Goal: Task Accomplishment & Management: Manage account settings

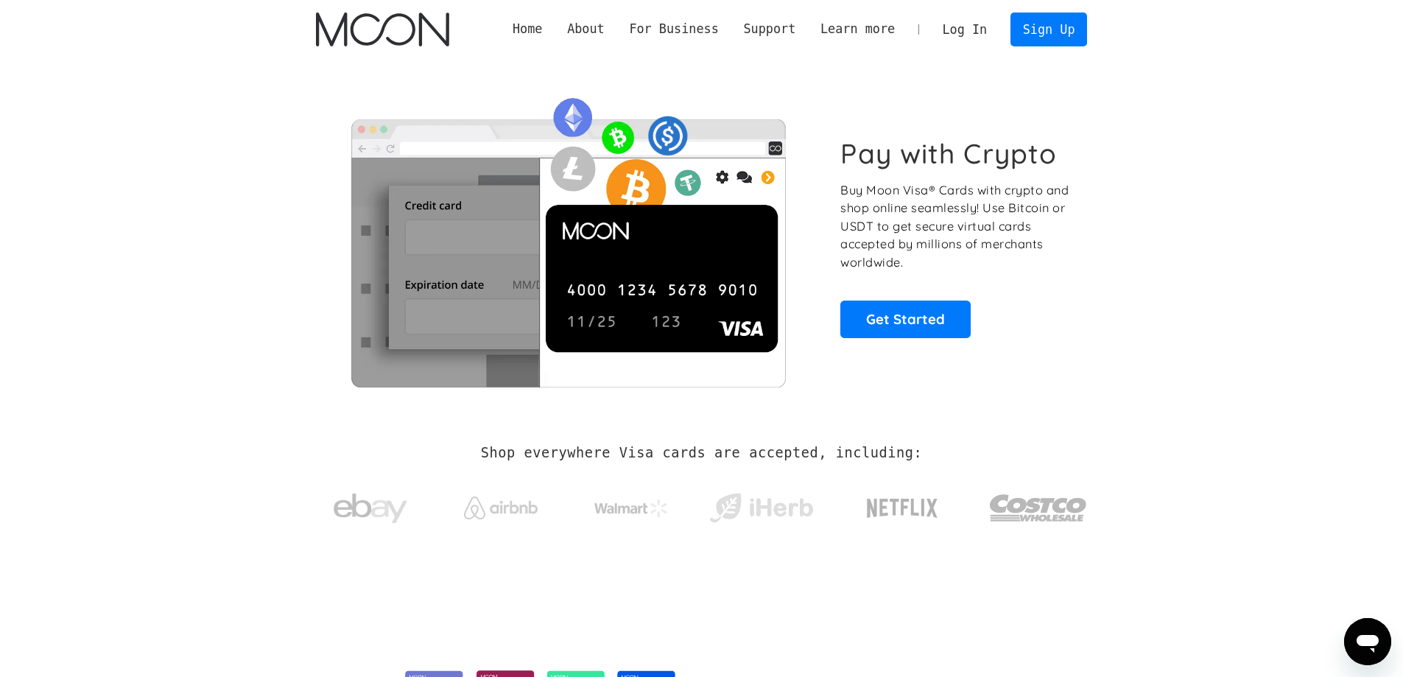
drag, startPoint x: 0, startPoint y: 0, endPoint x: 1329, endPoint y: 55, distance: 1330.2
click at [1329, 55] on div "Home About About Moon Careers Founder's Letter For Business Business Moon APIs …" at bounding box center [701, 29] width 1403 height 59
click at [1054, 26] on link "Sign Up" at bounding box center [1049, 29] width 77 height 33
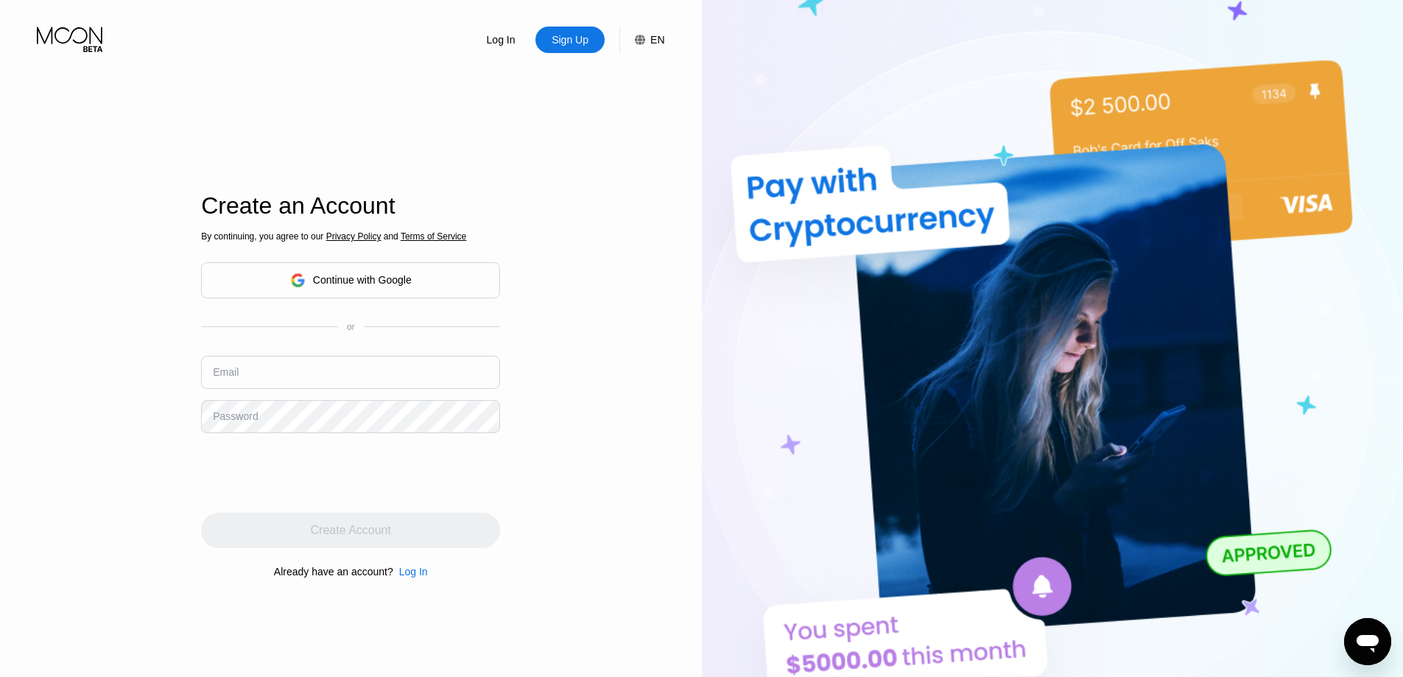
click at [394, 284] on div "Continue with Google" at bounding box center [362, 280] width 99 height 12
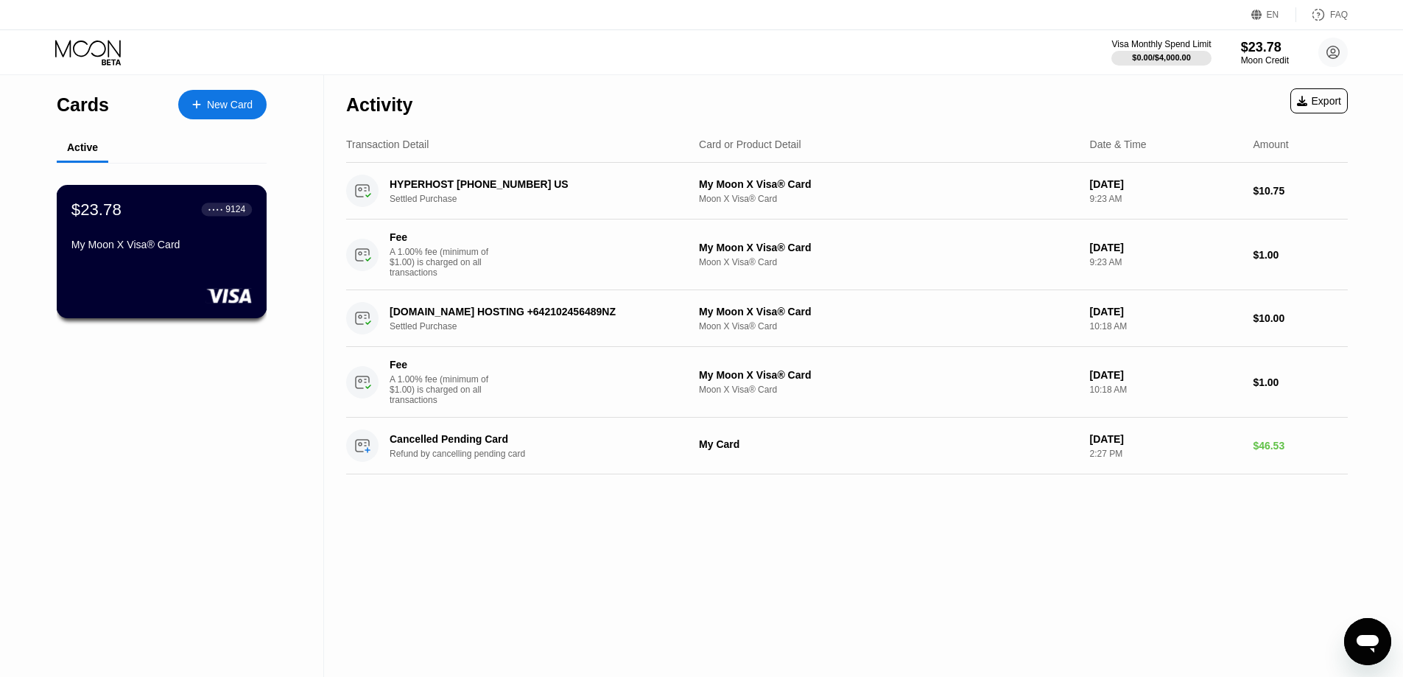
click at [174, 280] on div "$23.78 ● ● ● ● 9124 My Moon X Visa® Card" at bounding box center [162, 251] width 211 height 133
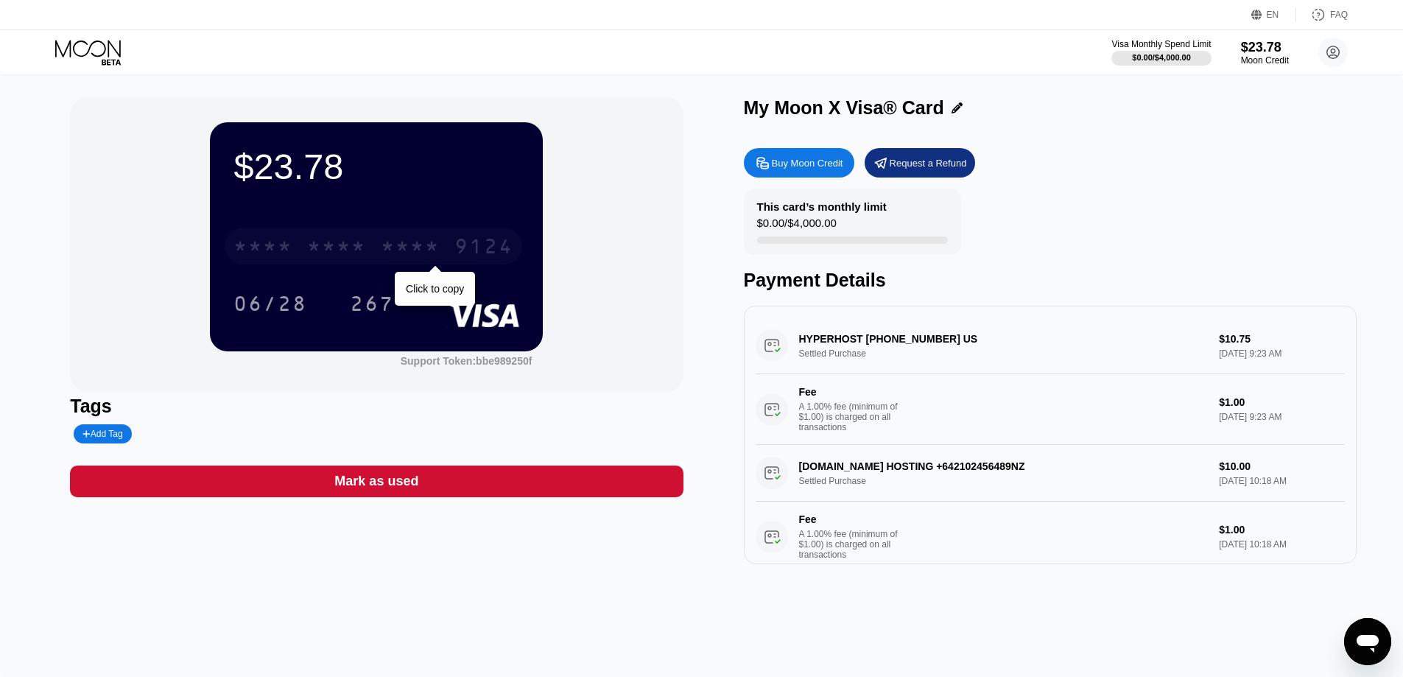
click at [369, 247] on div "* * * * * * * * * * * * 9124" at bounding box center [374, 246] width 298 height 37
click at [953, 105] on icon at bounding box center [957, 107] width 11 height 11
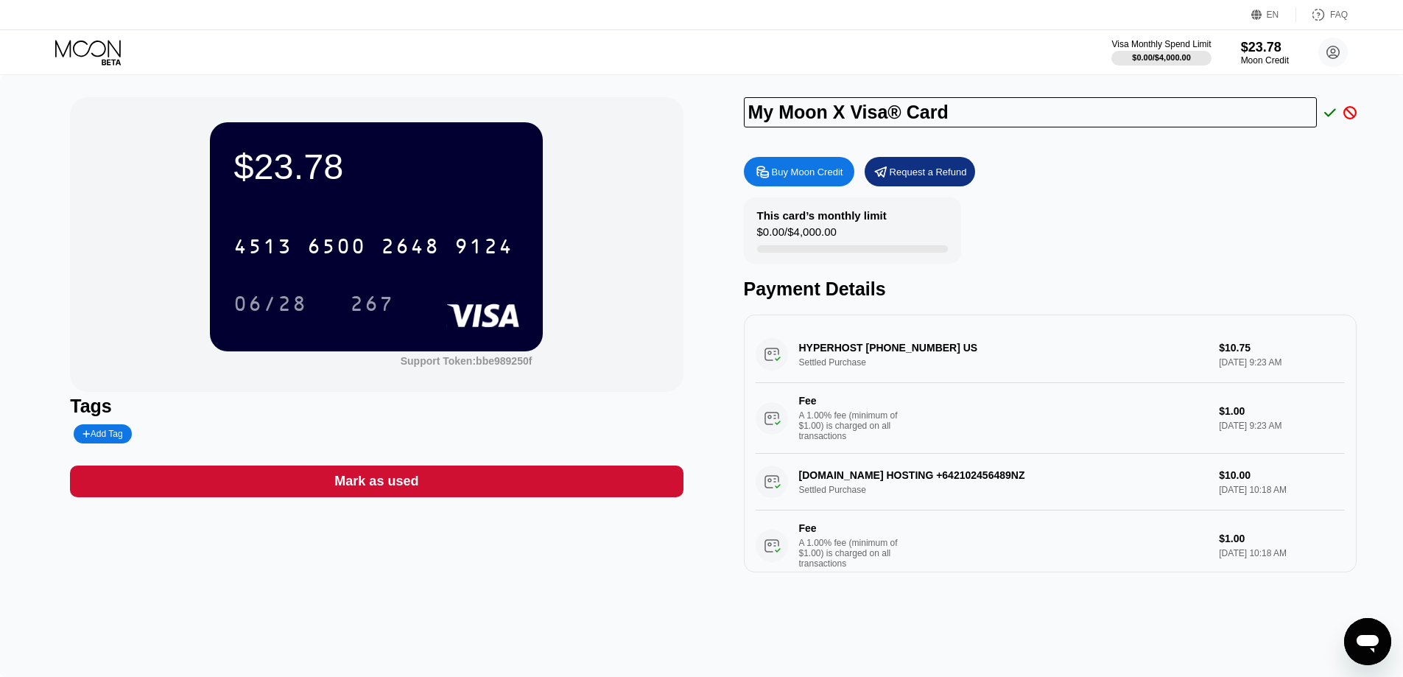
drag, startPoint x: 949, startPoint y: 116, endPoint x: 737, endPoint y: 124, distance: 212.3
click at [737, 124] on div "$23.78 4513 6500 2648 9124 06/28 267 Support Token: bbe989250f Tags Add Tag Mar…" at bounding box center [701, 334] width 1263 height 475
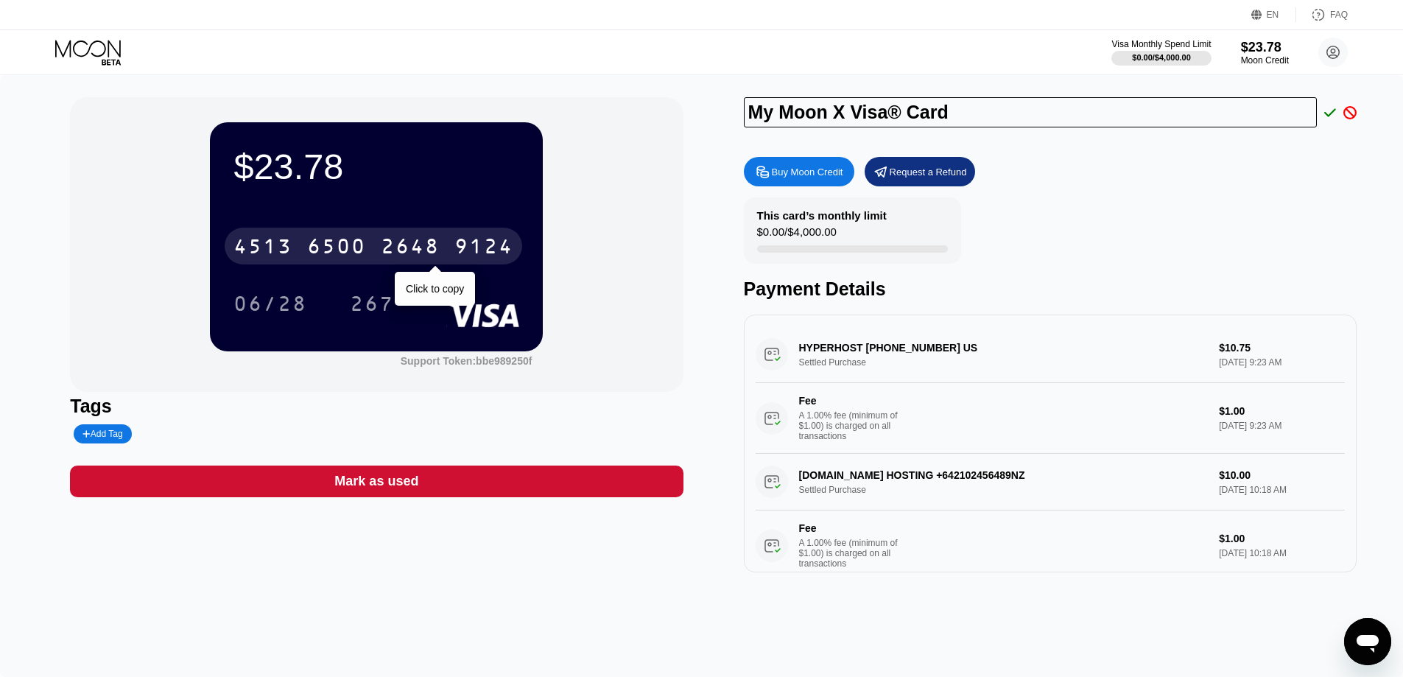
click at [441, 249] on div "4513 6500 2648 9124" at bounding box center [374, 246] width 298 height 37
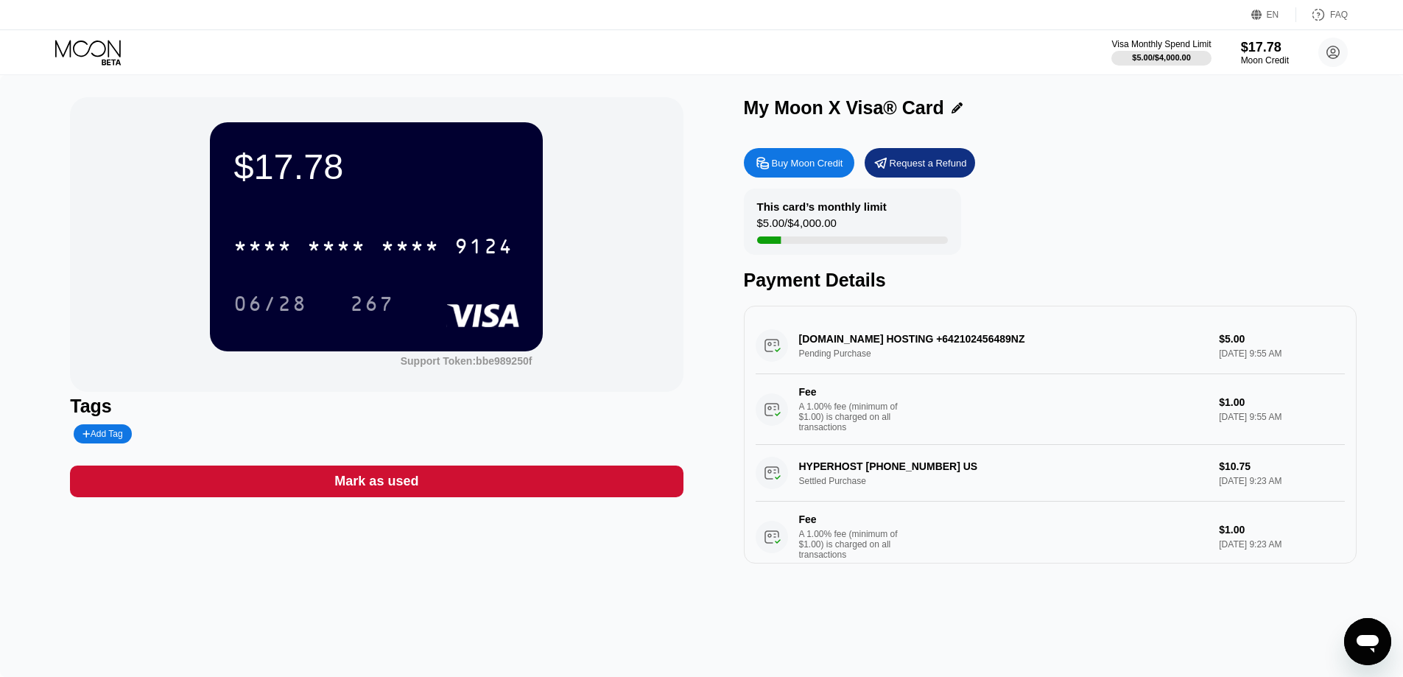
click at [514, 284] on div "* * * * * * * * * * * * 9124 06/28 267" at bounding box center [377, 260] width 286 height 87
drag, startPoint x: 512, startPoint y: 278, endPoint x: 485, endPoint y: 247, distance: 41.8
click at [485, 247] on div "9124" at bounding box center [484, 248] width 59 height 24
